Goal: Task Accomplishment & Management: Use online tool/utility

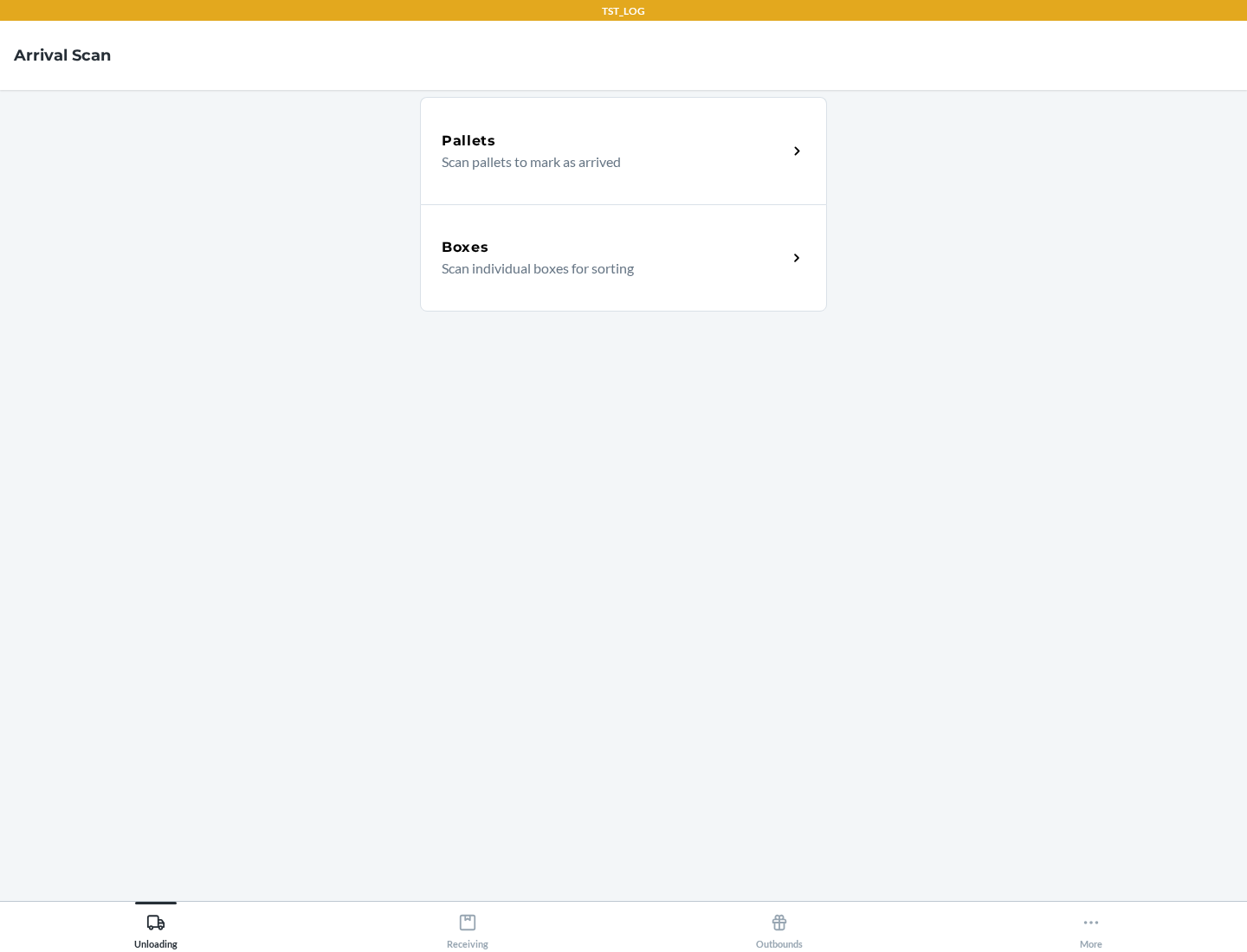
click at [614, 248] on div "Boxes" at bounding box center [614, 247] width 346 height 21
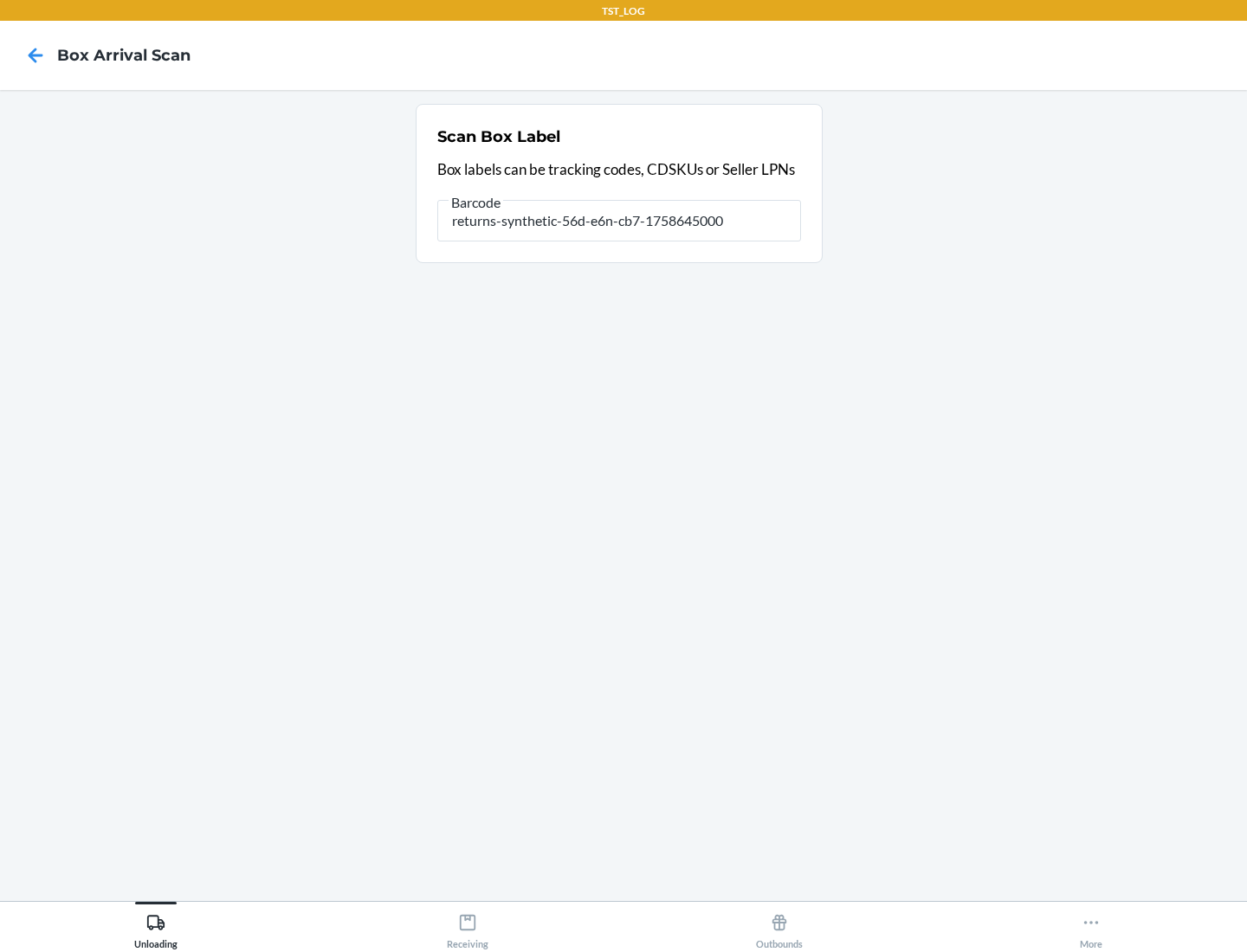
type input "returns-synthetic-56d-e6n-cb7-1758645000"
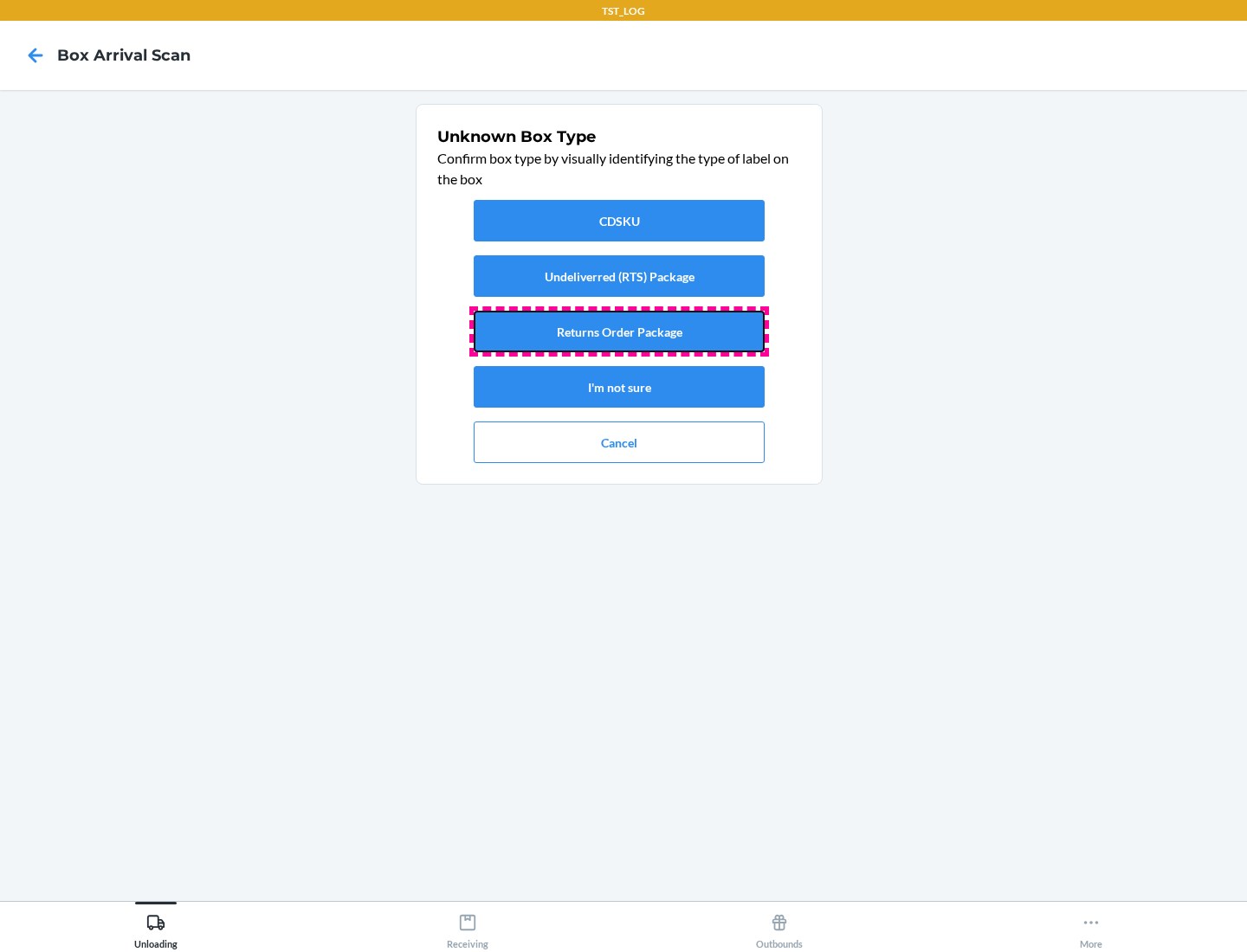
click at [619, 331] on button "Returns Order Package" at bounding box center [618, 331] width 290 height 42
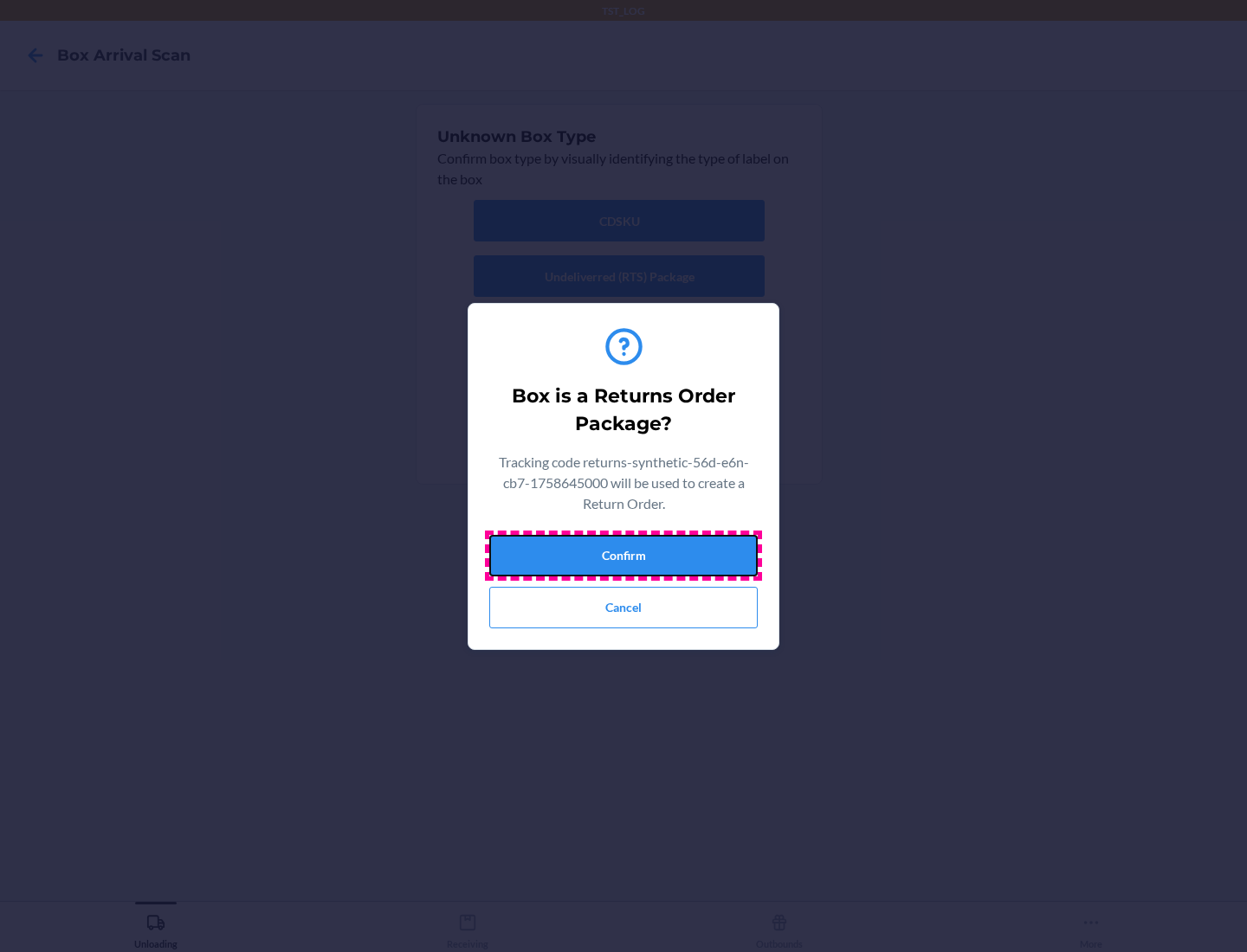
click at [624, 555] on button "Confirm" at bounding box center [624, 556] width 269 height 42
